Goal: Obtain resource: Obtain resource

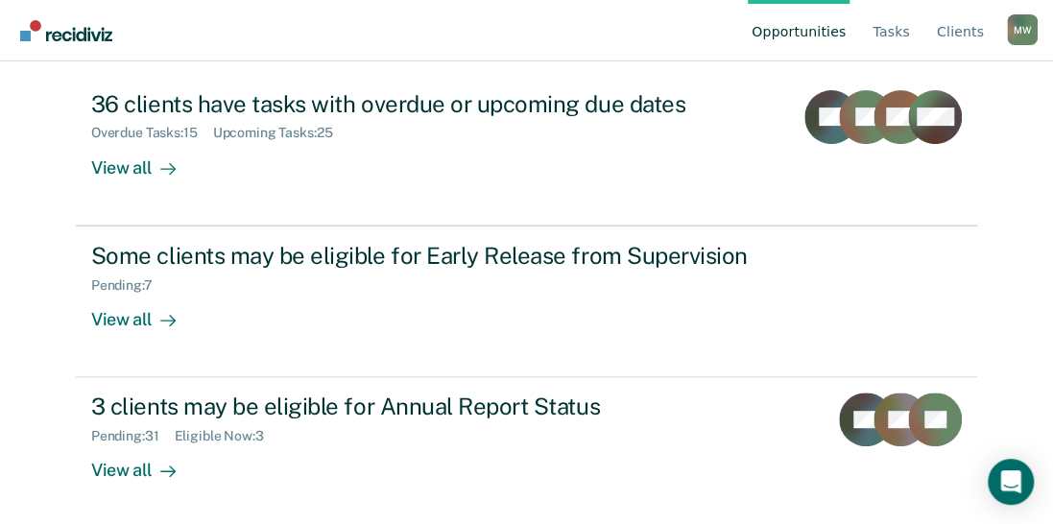
scroll to position [213, 0]
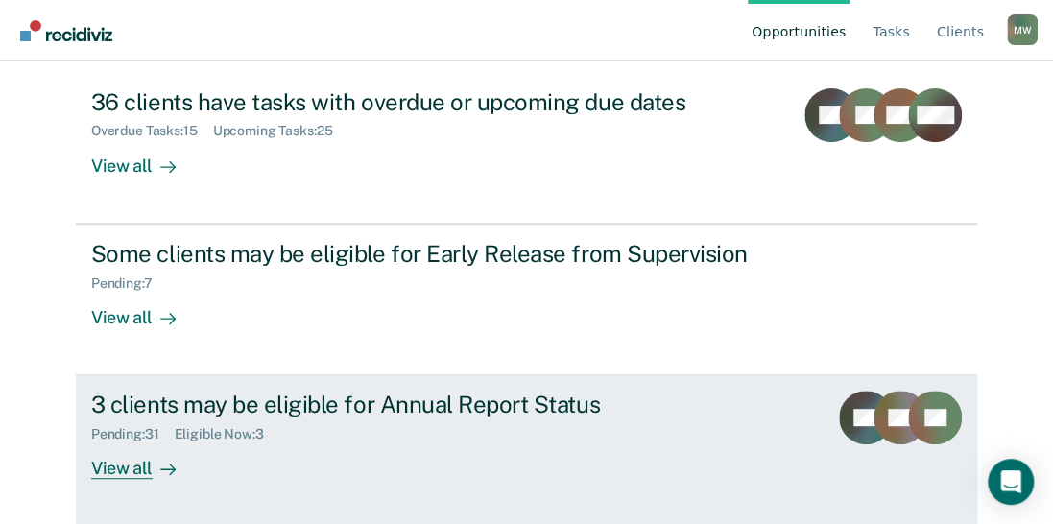
click at [505, 396] on div "3 clients may be eligible for Annual Report Status" at bounding box center [428, 405] width 674 height 28
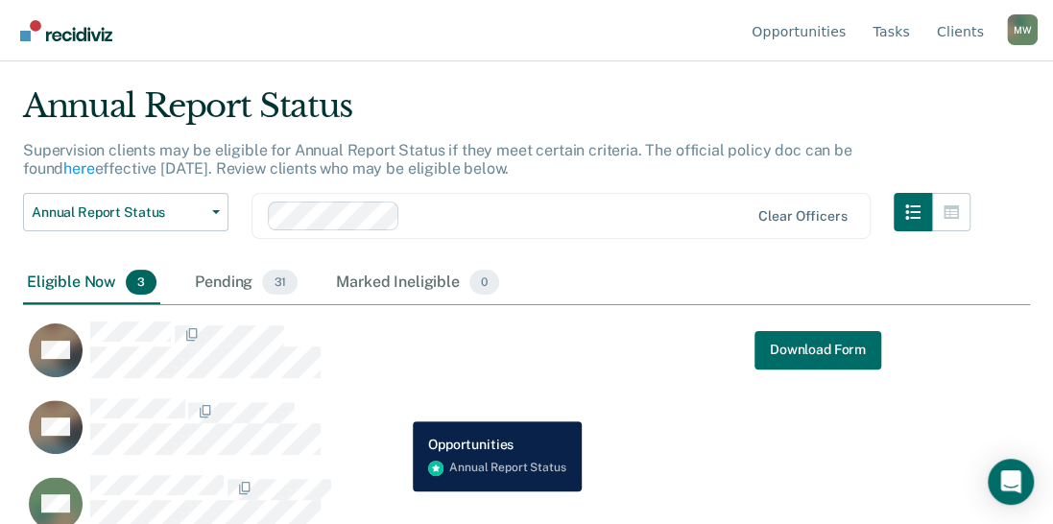
scroll to position [71, 0]
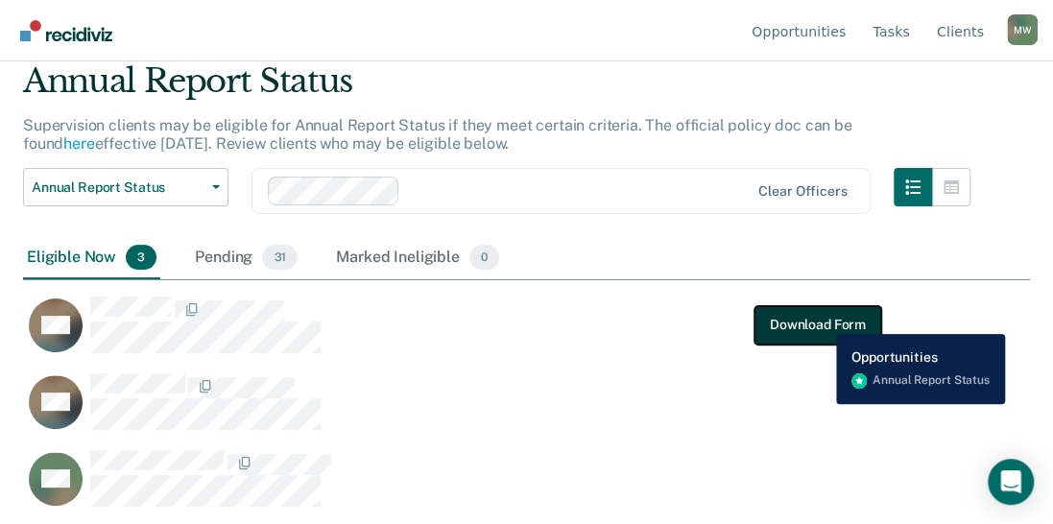
click at [822, 320] on button "Download Form" at bounding box center [818, 324] width 127 height 38
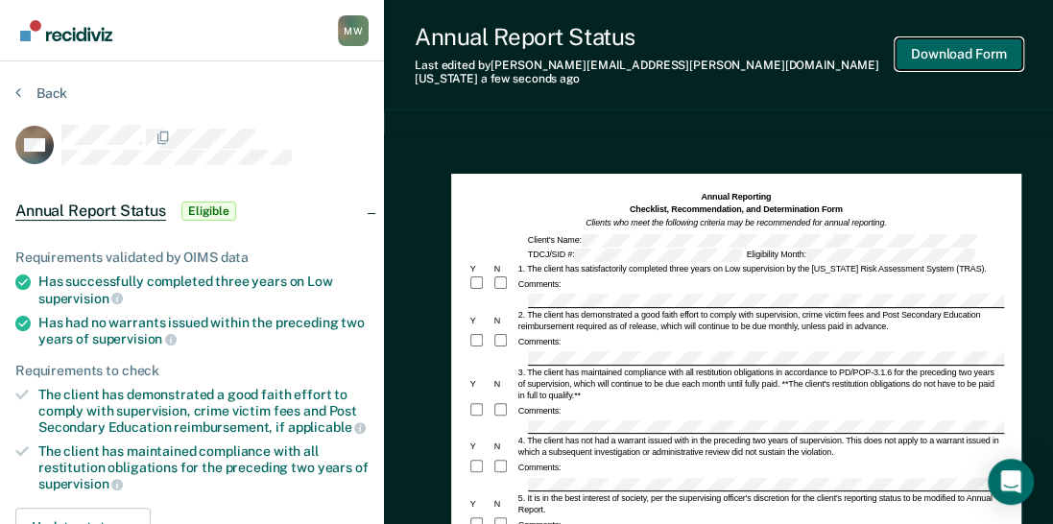
click at [969, 45] on button "Download Form" at bounding box center [959, 54] width 127 height 32
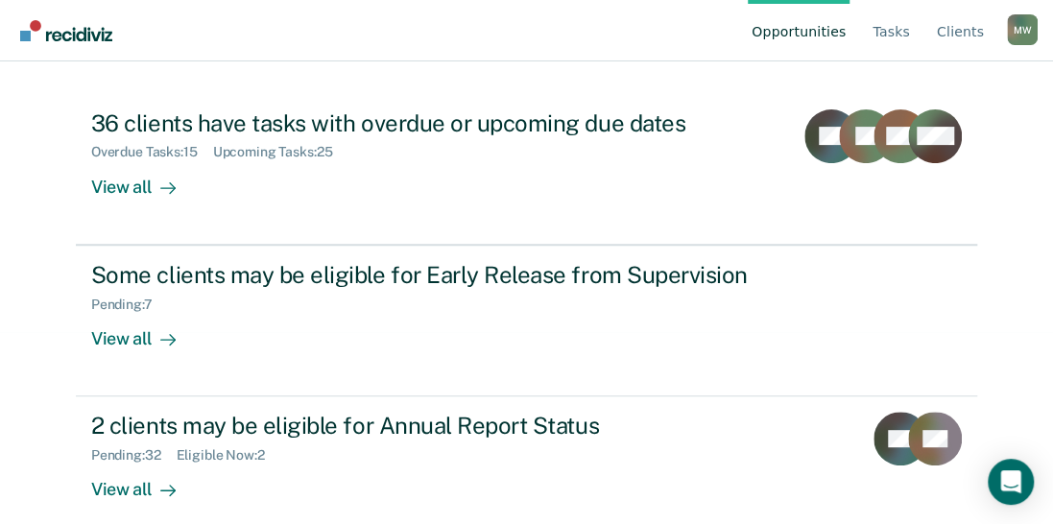
scroll to position [213, 0]
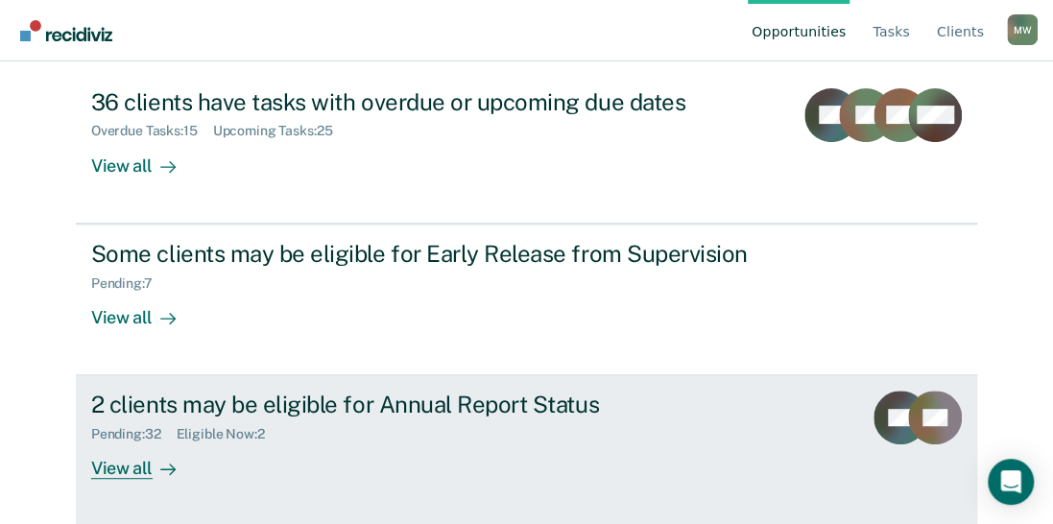
click at [125, 469] on div "View all" at bounding box center [145, 461] width 108 height 37
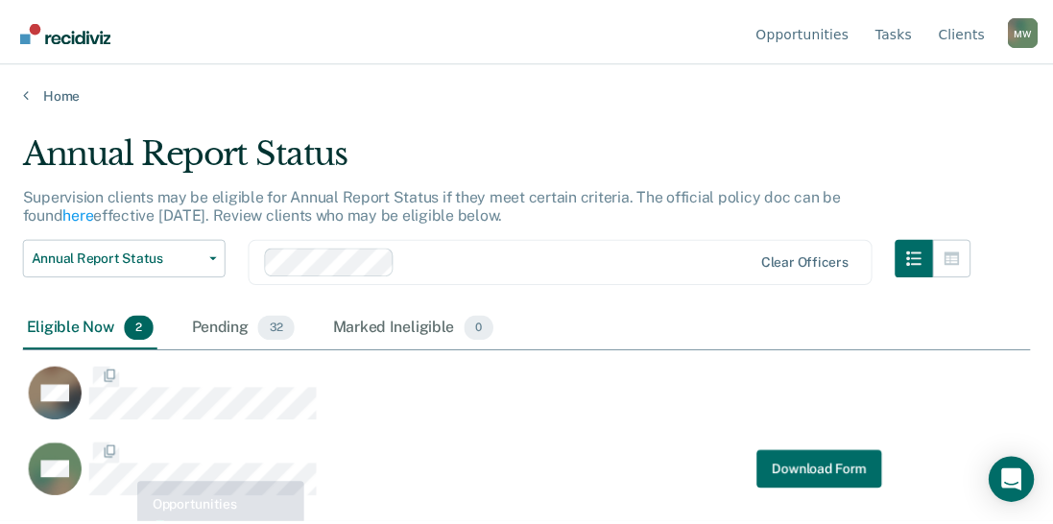
scroll to position [232, 1006]
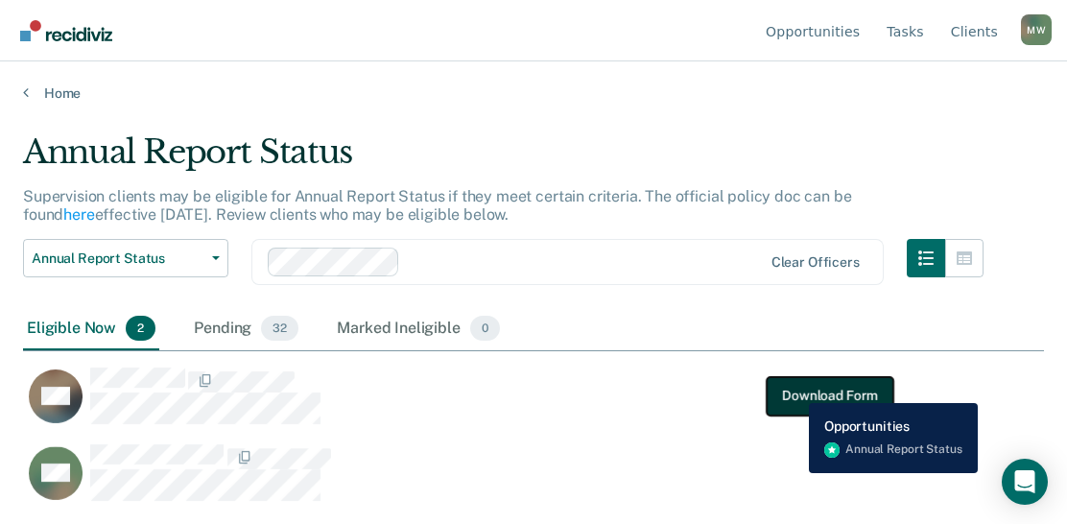
click at [795, 389] on button "Download Form" at bounding box center [830, 395] width 127 height 38
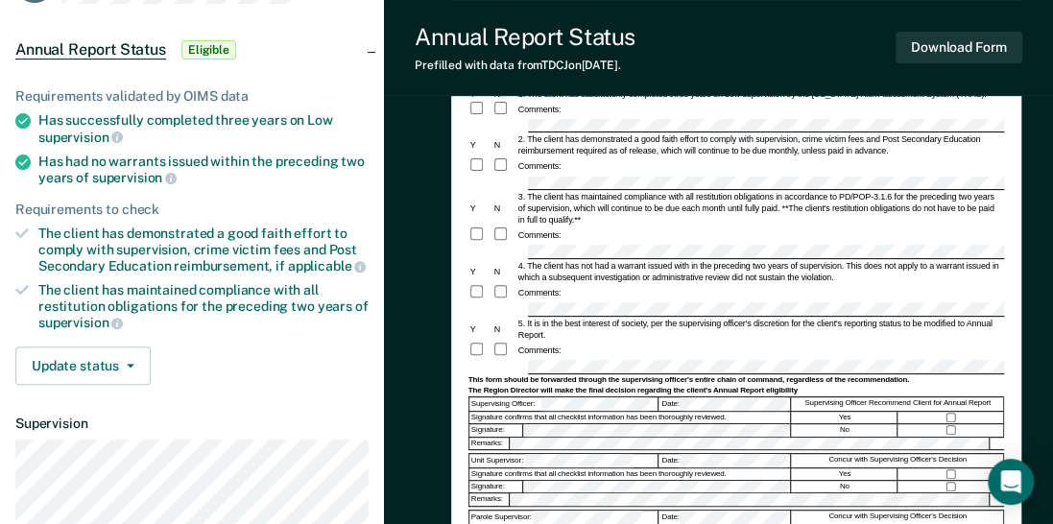
scroll to position [192, 0]
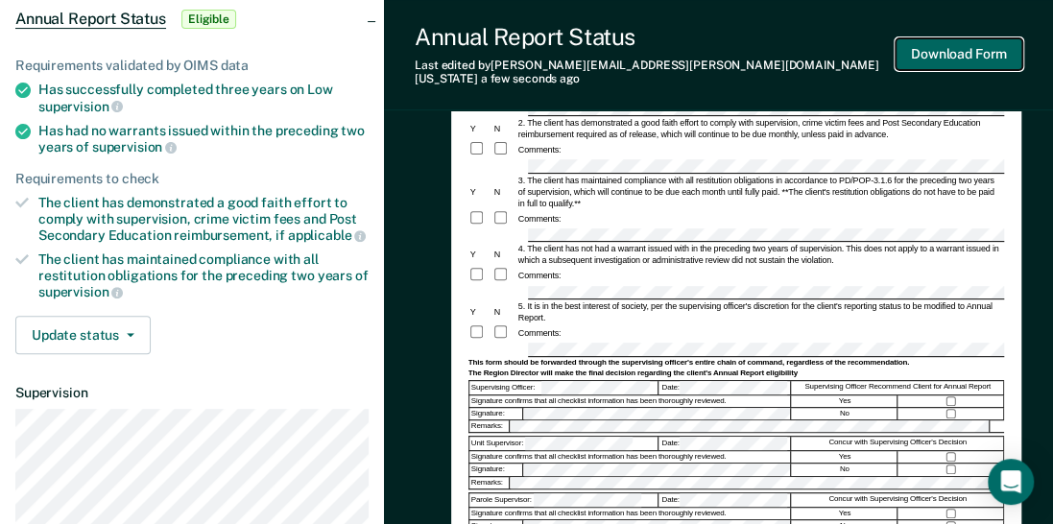
click at [971, 45] on button "Download Form" at bounding box center [959, 54] width 127 height 32
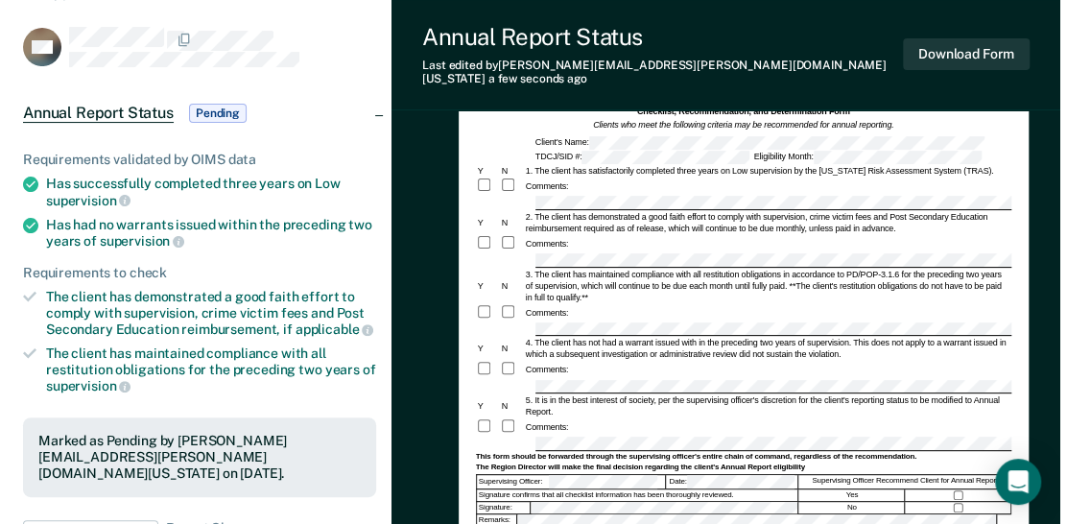
scroll to position [0, 0]
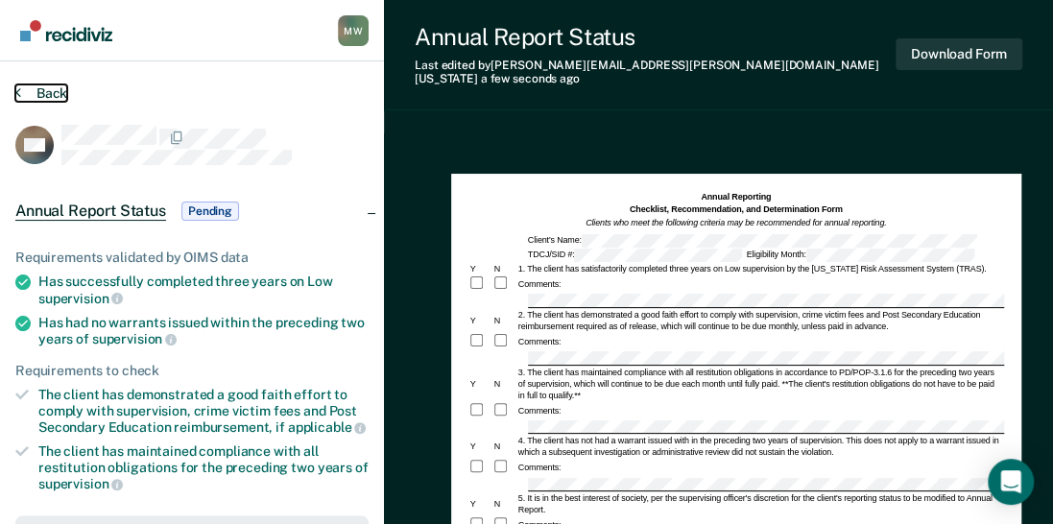
click at [53, 89] on button "Back" at bounding box center [41, 92] width 52 height 17
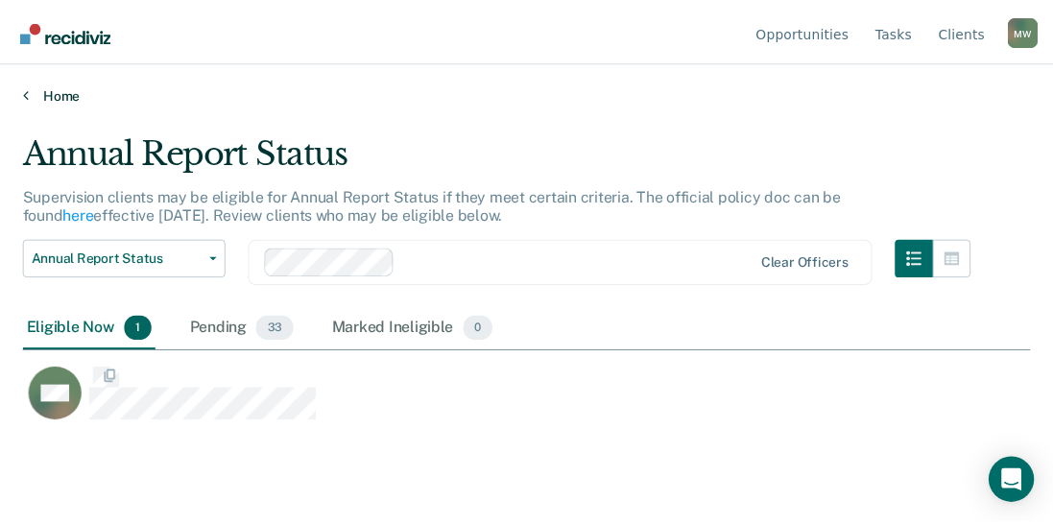
scroll to position [232, 1006]
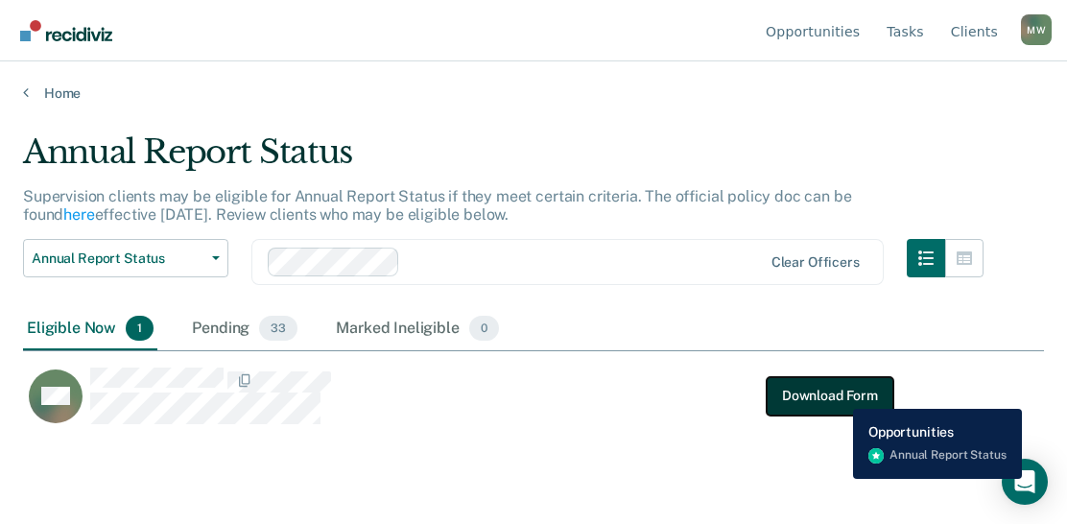
click at [840, 394] on button "Download Form" at bounding box center [830, 395] width 127 height 38
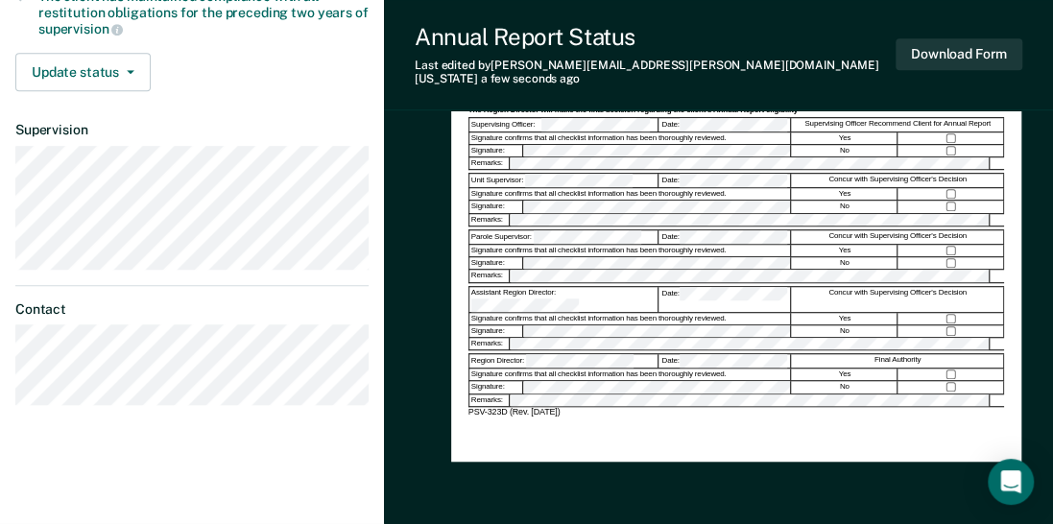
scroll to position [528, 0]
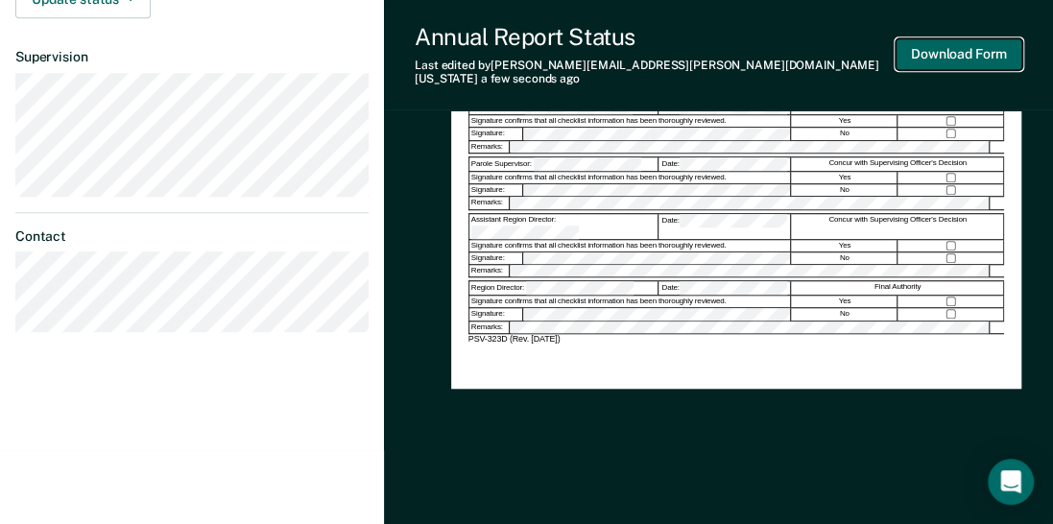
click at [955, 43] on button "Download Form" at bounding box center [959, 54] width 127 height 32
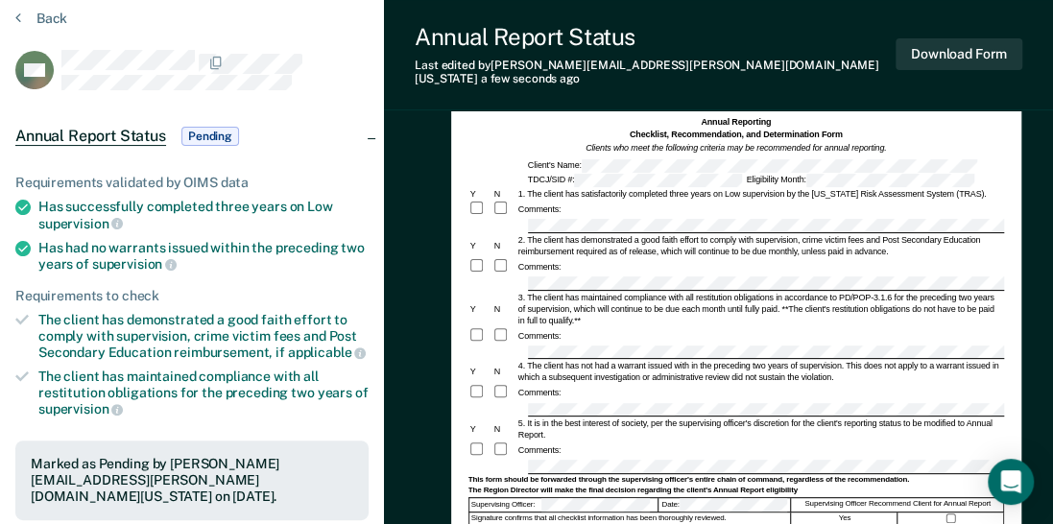
scroll to position [0, 0]
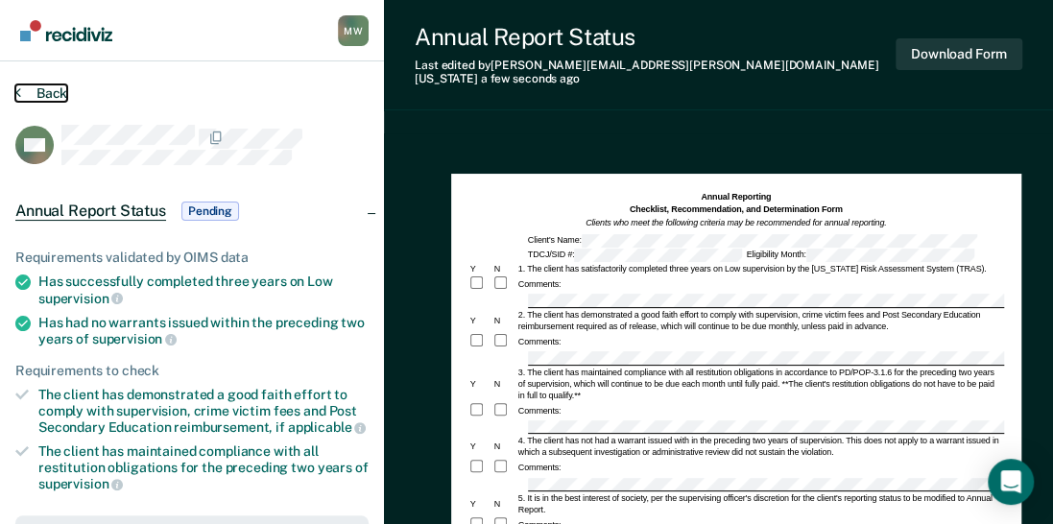
click at [52, 88] on button "Back" at bounding box center [41, 92] width 52 height 17
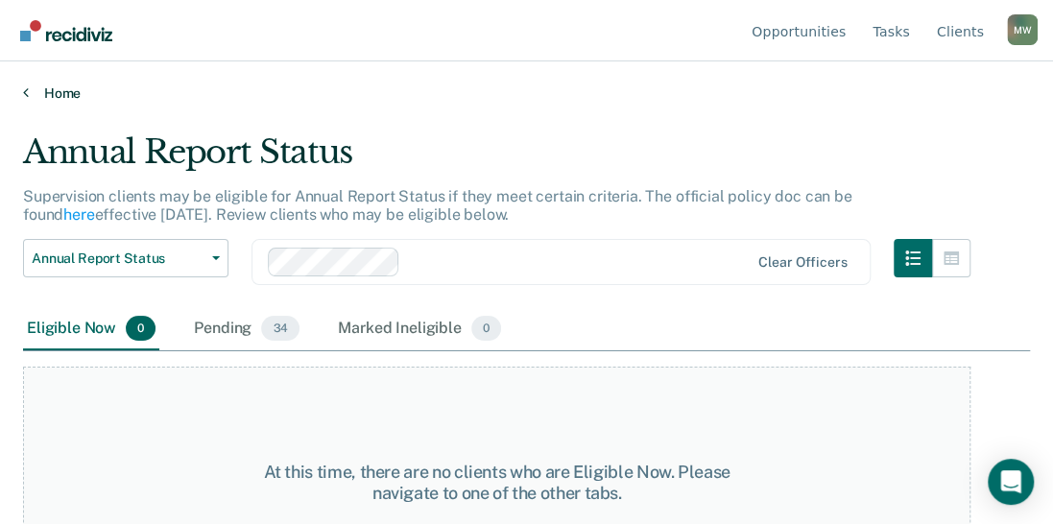
click at [61, 96] on link "Home" at bounding box center [526, 92] width 1007 height 17
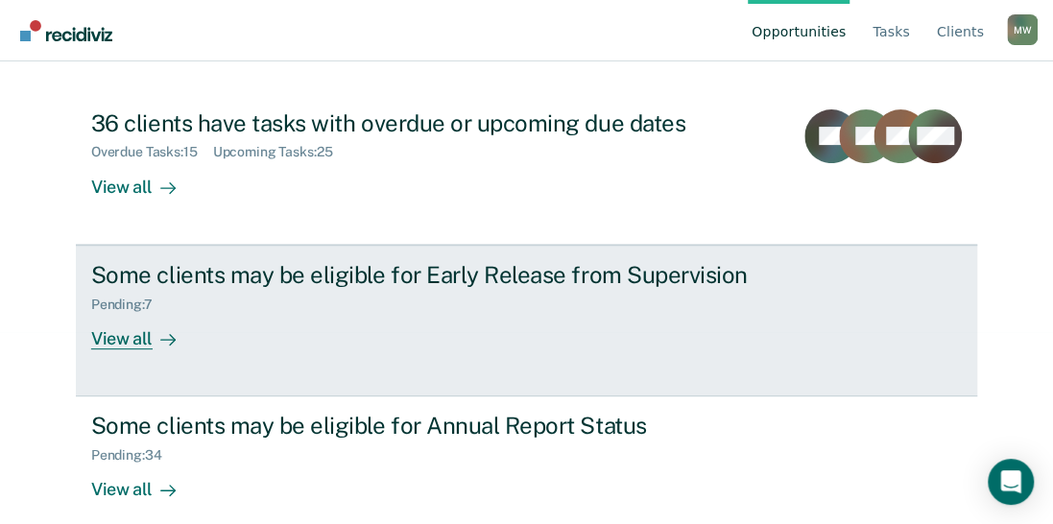
scroll to position [213, 0]
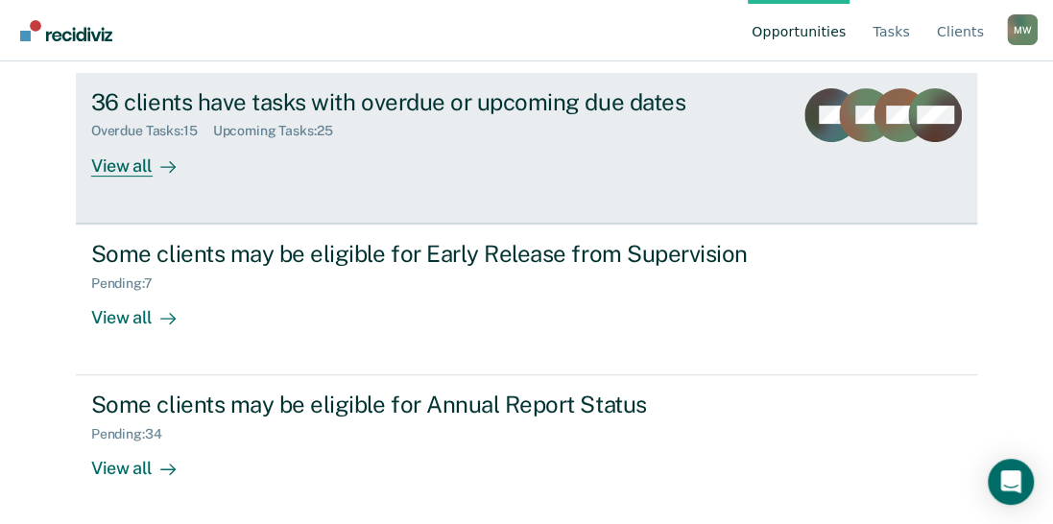
click at [123, 166] on div "View all" at bounding box center [145, 157] width 108 height 37
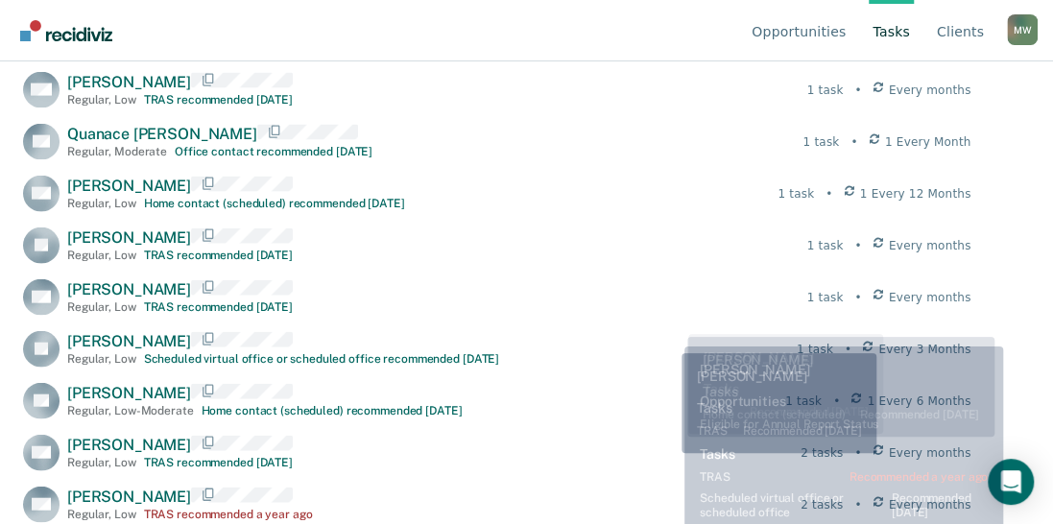
scroll to position [1516, 0]
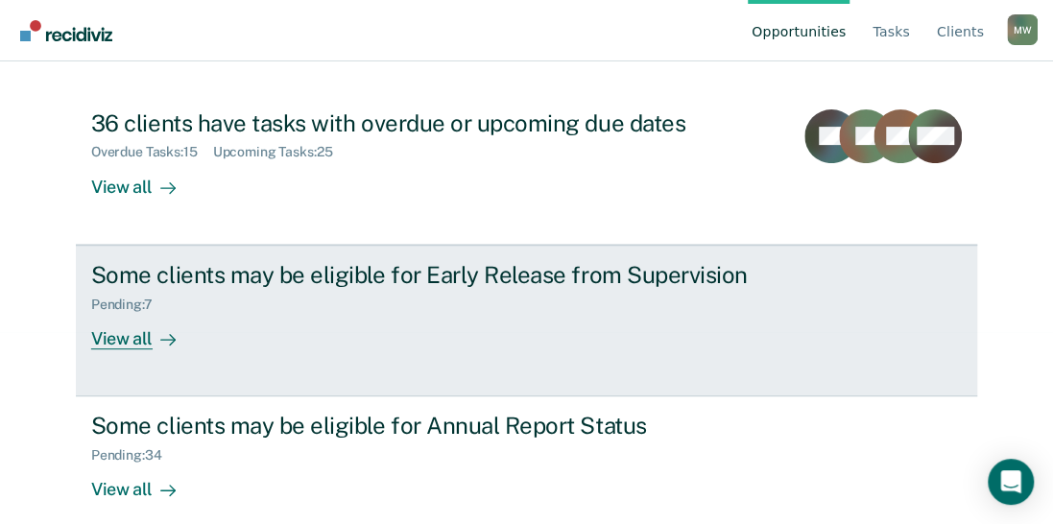
scroll to position [213, 0]
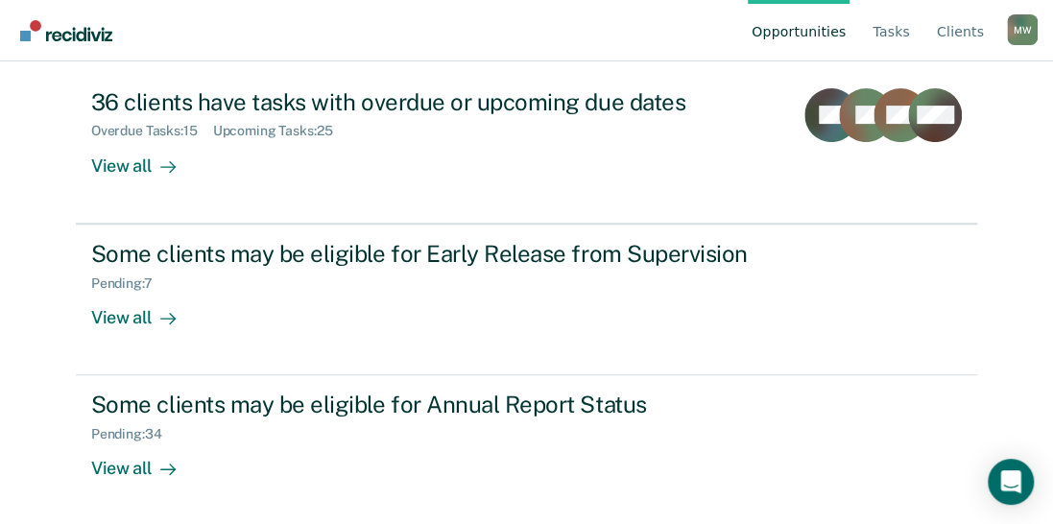
click at [351, 17] on nav "Opportunities Tasks Client s Meghan Willis M W Profile How it works Log Out" at bounding box center [526, 30] width 1022 height 60
click at [179, 39] on nav "Opportunities Tasks Client s Meghan Willis M W Profile How it works Log Out" at bounding box center [526, 30] width 1022 height 60
click at [298, 23] on nav "Opportunities Tasks Client s Meghan Willis M W Profile How it works Log Out" at bounding box center [526, 30] width 1022 height 60
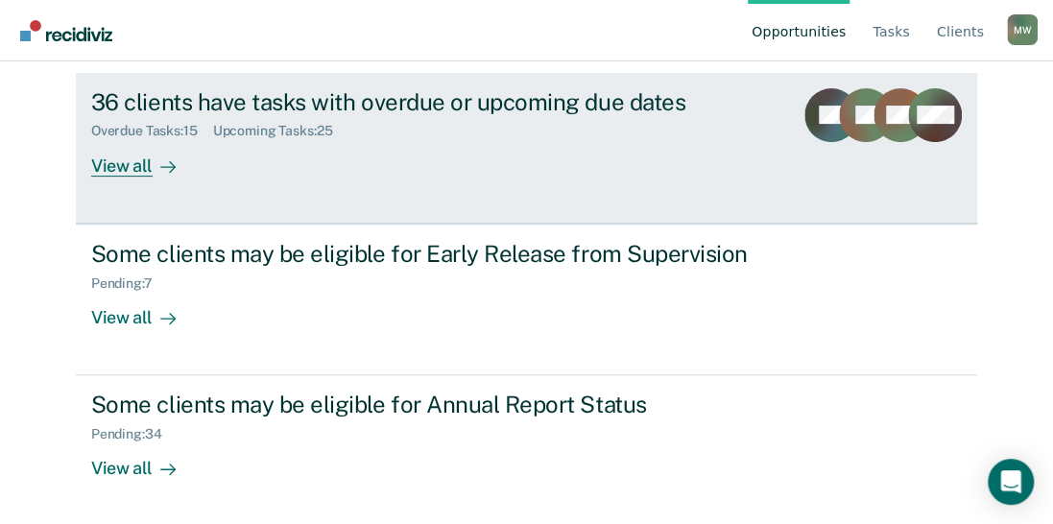
scroll to position [0, 0]
